Goal: Information Seeking & Learning: Learn about a topic

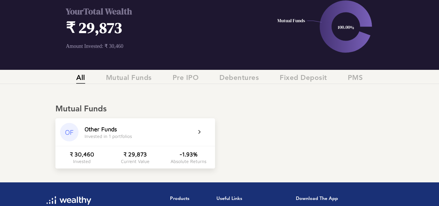
scroll to position [35, 0]
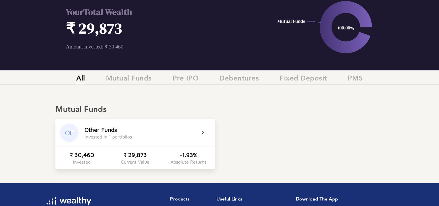
click at [202, 131] on icon at bounding box center [206, 132] width 14 height 7
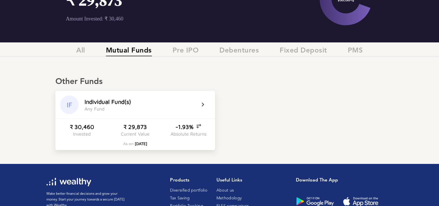
scroll to position [0, 0]
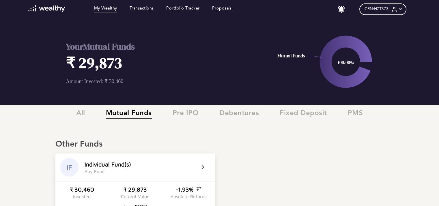
click at [106, 169] on div "I n d i v i d u a l F u n d ( s ) A n y F u n d" at bounding box center [139, 167] width 111 height 13
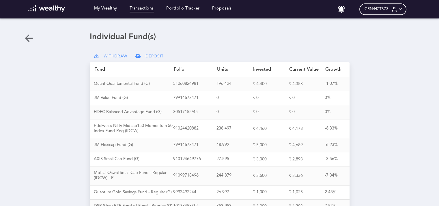
click at [141, 9] on link "Transactions" at bounding box center [141, 9] width 24 height 6
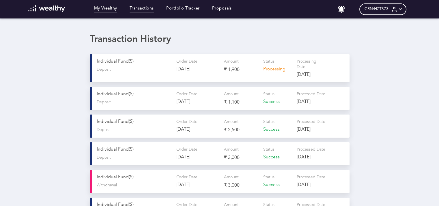
click at [108, 7] on link "My Wealthy" at bounding box center [105, 9] width 23 height 6
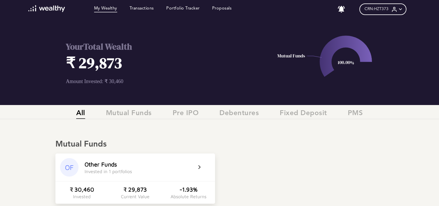
scroll to position [89, 0]
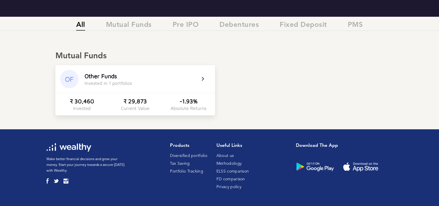
click at [199, 82] on div "OF Other Funds Invested in 1 portfolios" at bounding box center [134, 79] width 159 height 28
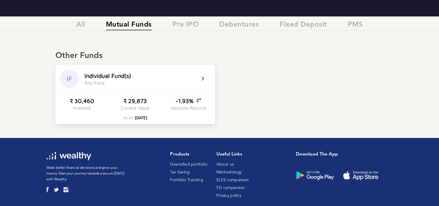
click at [143, 119] on span "[DATE]" at bounding box center [141, 117] width 12 height 5
click at [201, 80] on icon at bounding box center [206, 78] width 14 height 7
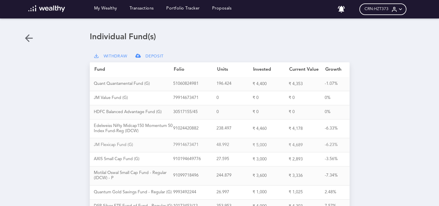
scroll to position [17, 0]
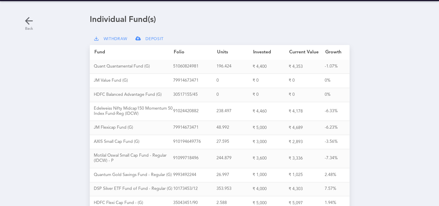
click at [28, 23] on icon at bounding box center [29, 21] width 12 height 12
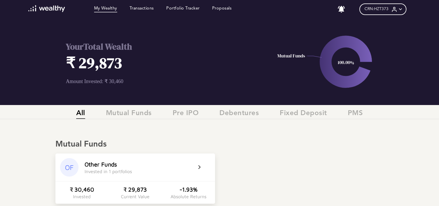
click at [59, 5] on img at bounding box center [46, 8] width 37 height 7
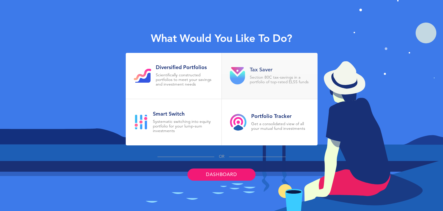
click at [269, 77] on p "Section 80C tax-savings in a portfolio of top-rated ELSS funds" at bounding box center [280, 79] width 60 height 9
click at [233, 174] on link "Dashboard" at bounding box center [221, 174] width 68 height 12
